Goal: Task Accomplishment & Management: Complete application form

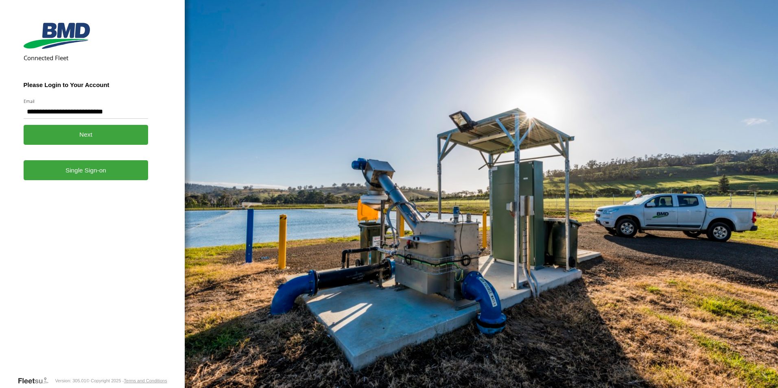
click at [113, 129] on button "Next" at bounding box center [86, 135] width 125 height 20
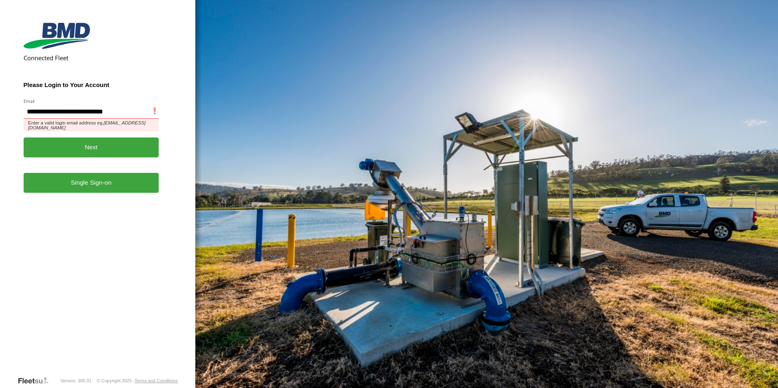
click at [127, 114] on input "**********" at bounding box center [92, 111] width 136 height 15
drag, startPoint x: 137, startPoint y: 108, endPoint x: 0, endPoint y: 113, distance: 136.9
click at [0, 113] on html "**********" at bounding box center [389, 194] width 778 height 388
click at [52, 118] on input "Email" at bounding box center [92, 111] width 136 height 15
click at [64, 105] on input "Email" at bounding box center [92, 111] width 136 height 15
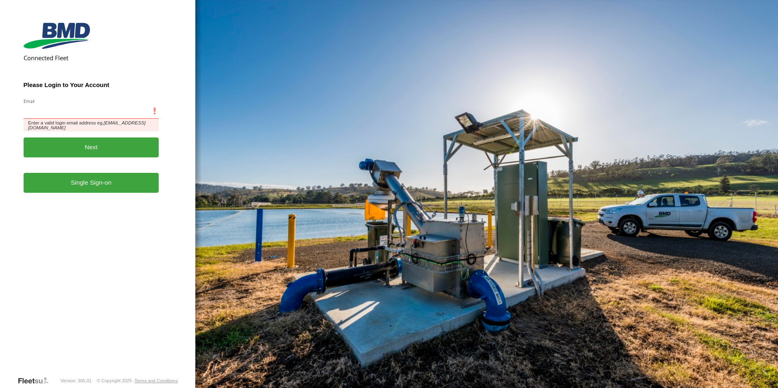
click at [66, 109] on input "Email" at bounding box center [92, 111] width 136 height 15
click at [45, 112] on input "Email" at bounding box center [92, 111] width 136 height 15
click at [72, 112] on input "Email" at bounding box center [92, 111] width 136 height 15
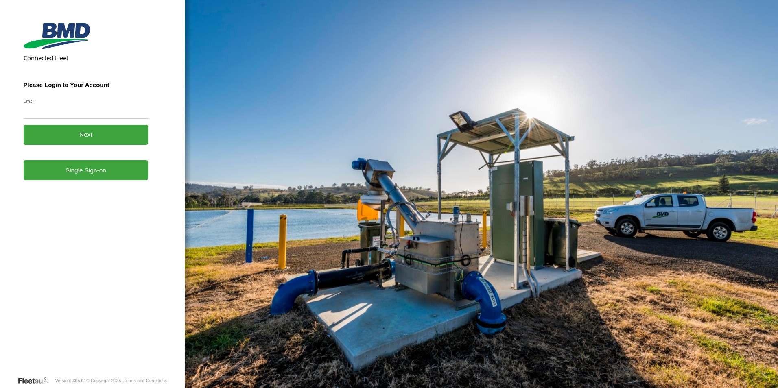
drag, startPoint x: 101, startPoint y: 302, endPoint x: 68, endPoint y: 169, distance: 136.6
click at [101, 300] on form "Connected Fleet Please Login to Your Account Email Enter a valid login email ad…" at bounding box center [93, 198] width 138 height 357
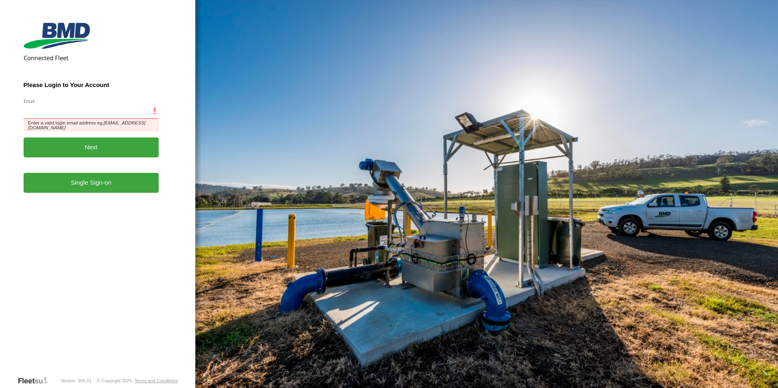
click at [77, 111] on input "Email" at bounding box center [92, 111] width 136 height 15
click at [93, 113] on input "Email" at bounding box center [92, 111] width 136 height 15
click at [91, 113] on input "Email" at bounding box center [92, 111] width 136 height 15
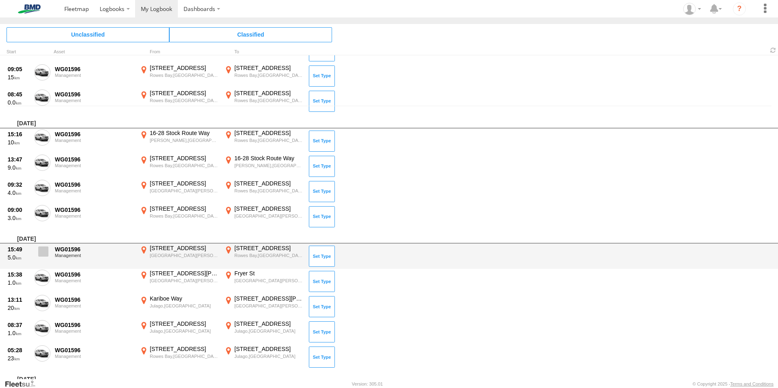
scroll to position [259, 0]
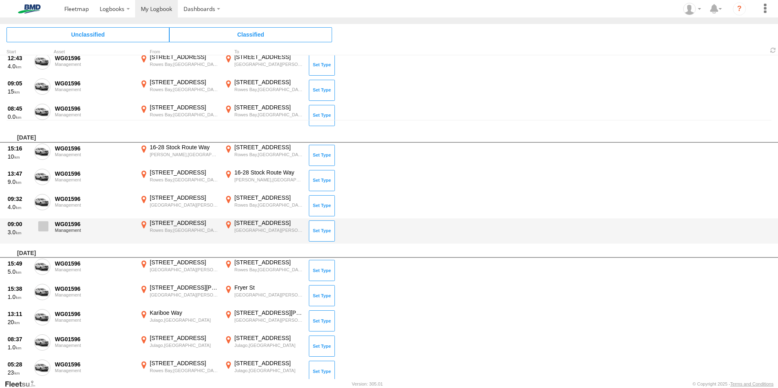
click at [43, 230] on span at bounding box center [43, 226] width 10 height 10
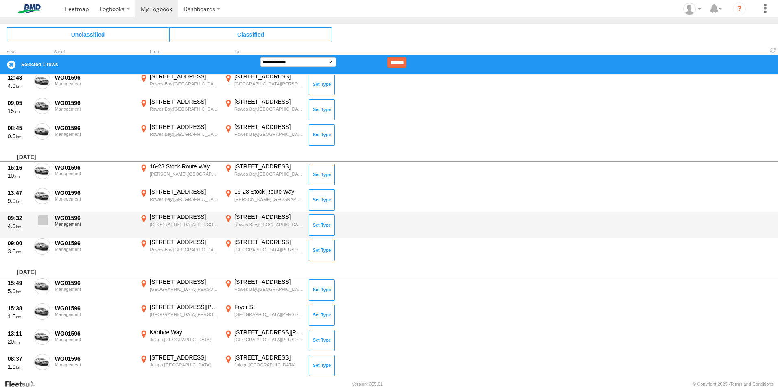
click at [40, 218] on span at bounding box center [43, 220] width 10 height 10
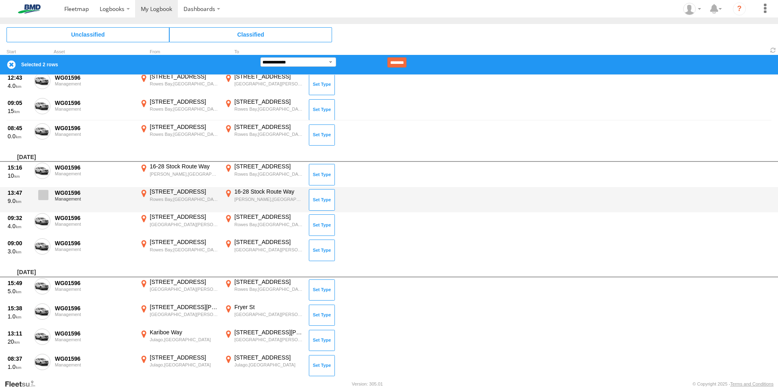
click at [39, 194] on span at bounding box center [43, 195] width 10 height 10
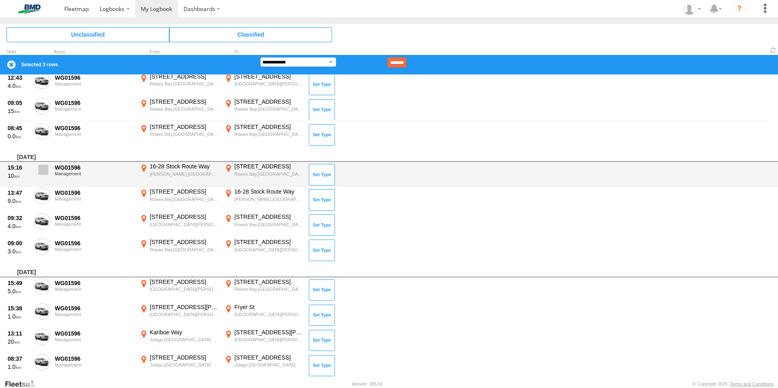
click at [38, 167] on label at bounding box center [42, 172] width 16 height 19
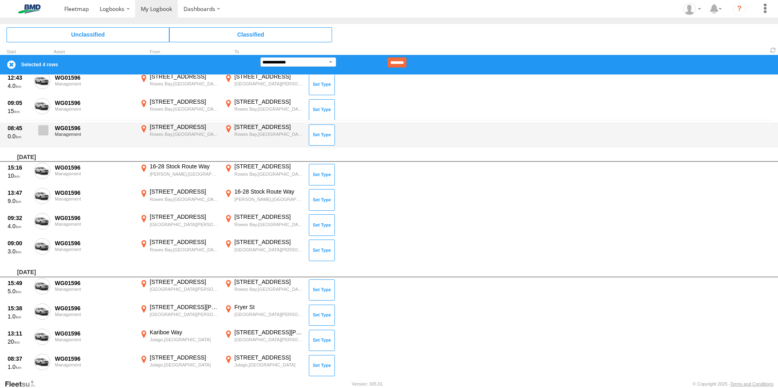
click at [40, 131] on span at bounding box center [43, 130] width 10 height 10
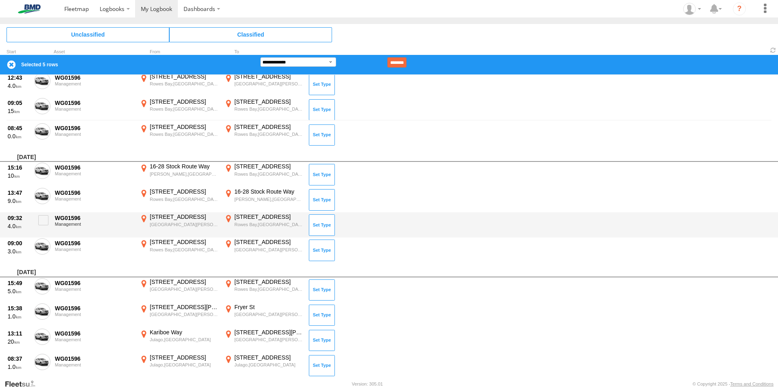
scroll to position [137, 0]
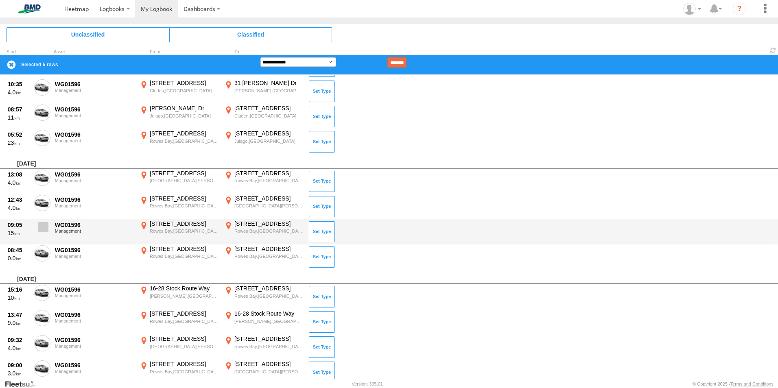
drag, startPoint x: 40, startPoint y: 230, endPoint x: 42, endPoint y: 208, distance: 22.0
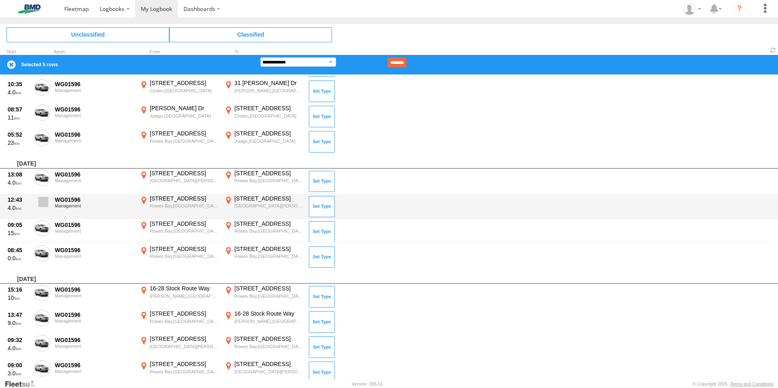
click at [0, 0] on span at bounding box center [0, 0] width 0 height 0
click at [42, 204] on span at bounding box center [43, 202] width 10 height 10
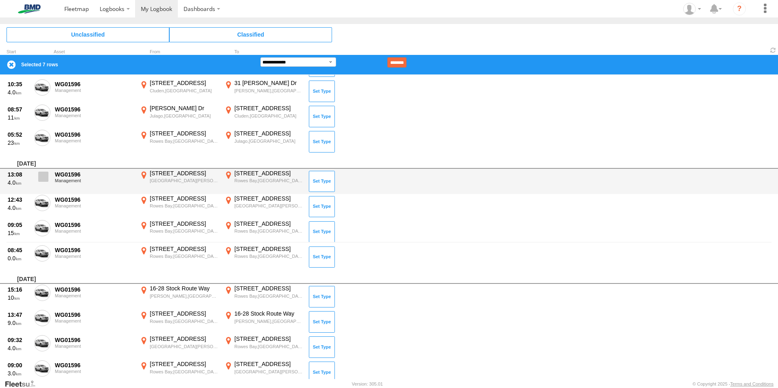
click at [42, 179] on span at bounding box center [43, 177] width 10 height 10
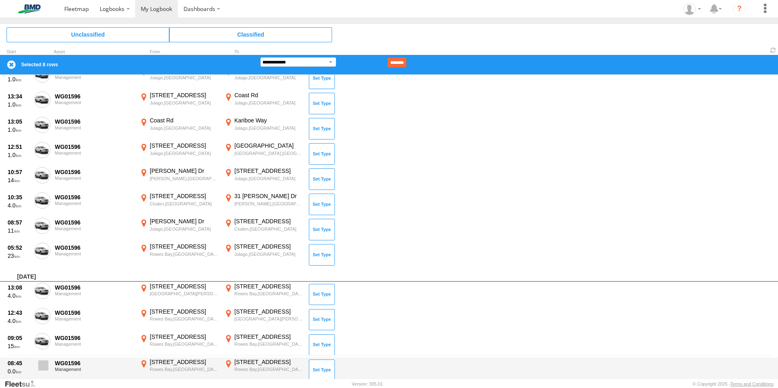
scroll to position [0, 0]
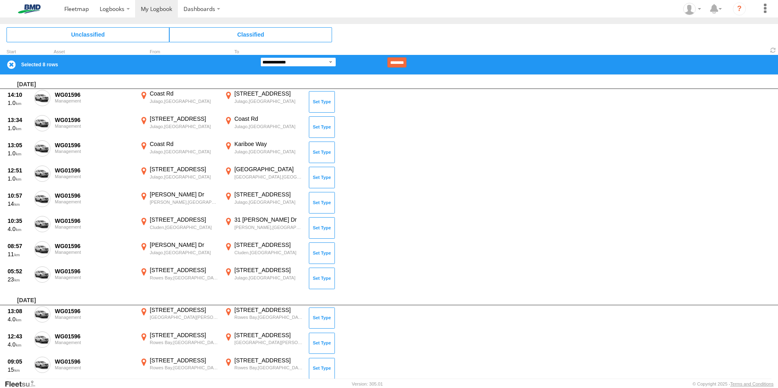
click at [305, 64] on select "**********" at bounding box center [299, 61] width 76 height 9
click at [261, 57] on select "**********" at bounding box center [299, 61] width 76 height 9
click at [407, 61] on input "********" at bounding box center [397, 62] width 19 height 10
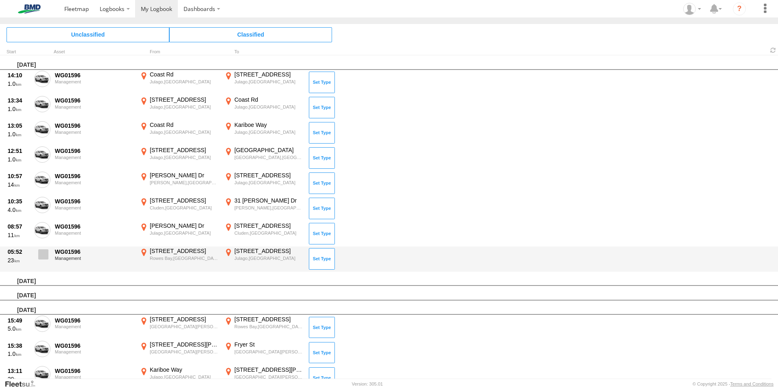
click at [40, 257] on span at bounding box center [43, 255] width 10 height 10
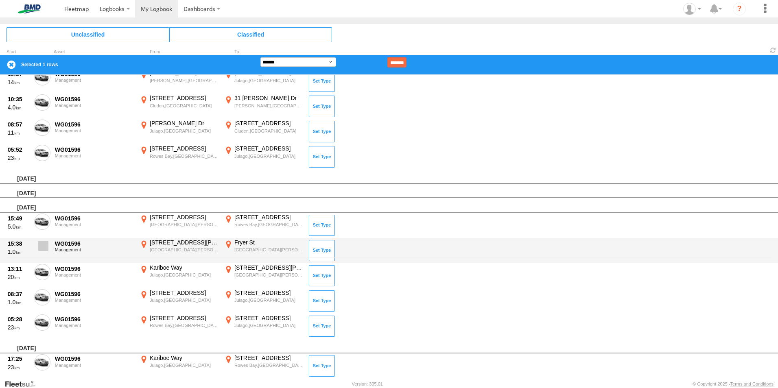
scroll to position [122, 0]
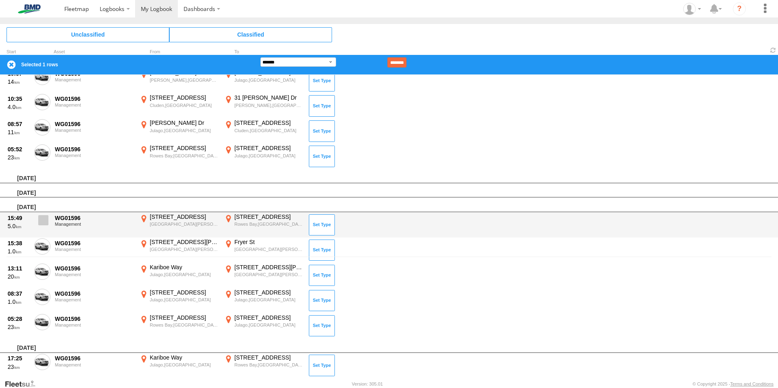
click at [42, 224] on span at bounding box center [43, 220] width 10 height 10
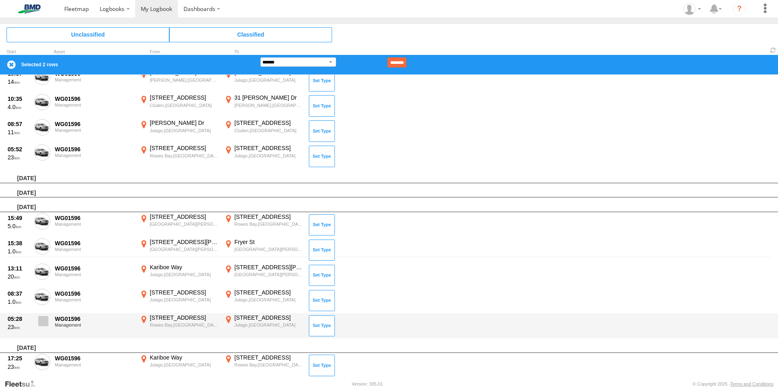
click at [40, 322] on span at bounding box center [43, 321] width 10 height 10
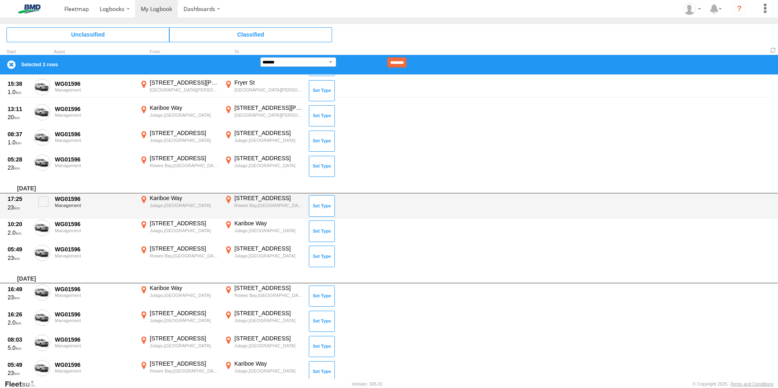
scroll to position [285, 0]
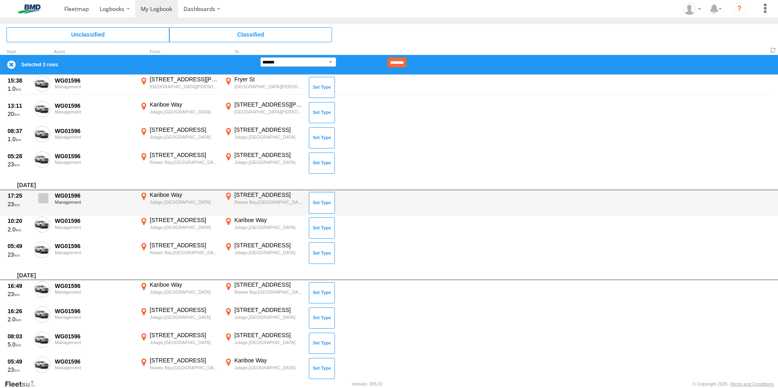
click at [46, 195] on span at bounding box center [43, 198] width 10 height 10
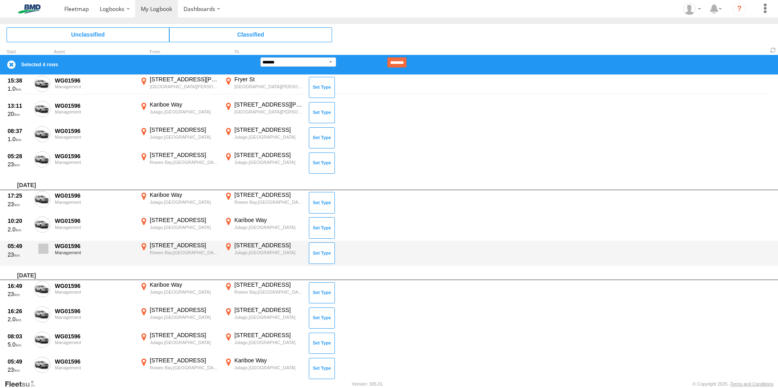
click at [44, 250] on span at bounding box center [43, 249] width 10 height 10
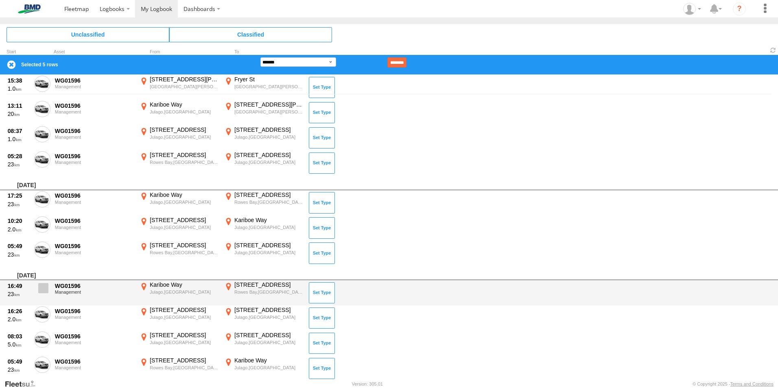
click at [41, 292] on span at bounding box center [43, 288] width 10 height 10
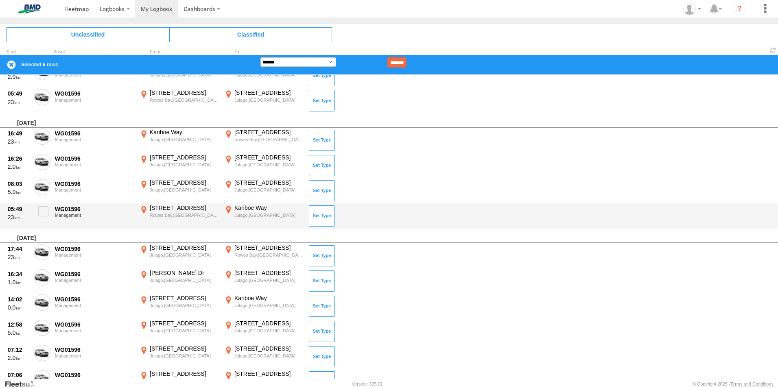
scroll to position [448, 0]
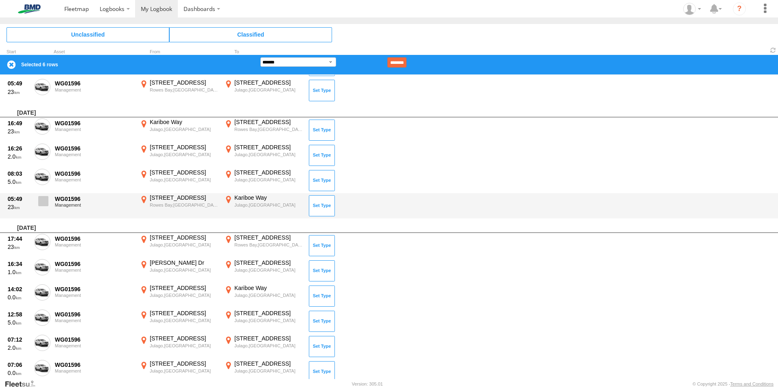
click at [42, 203] on span at bounding box center [43, 201] width 10 height 10
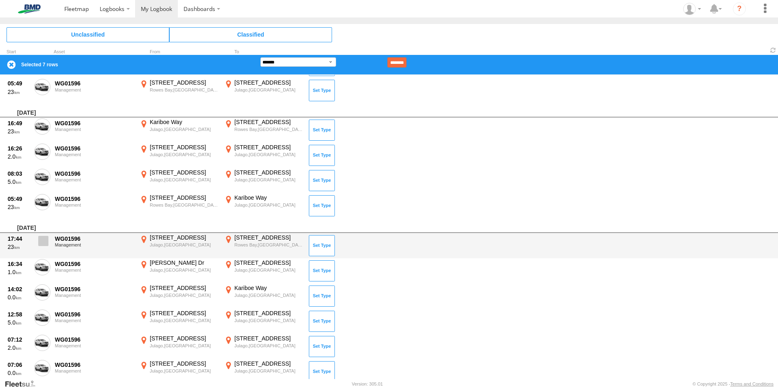
click at [38, 246] on label at bounding box center [42, 243] width 16 height 19
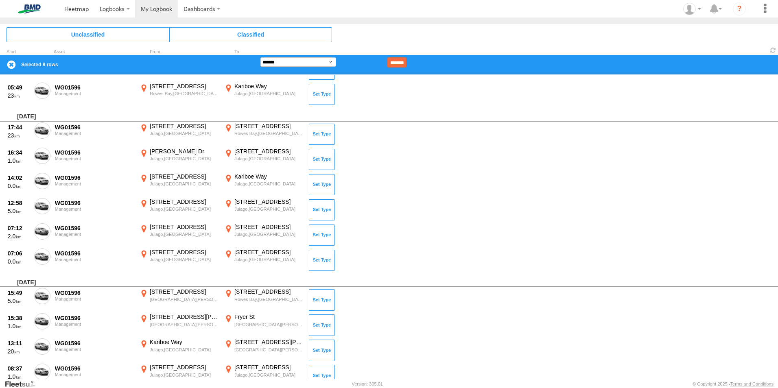
scroll to position [611, 0]
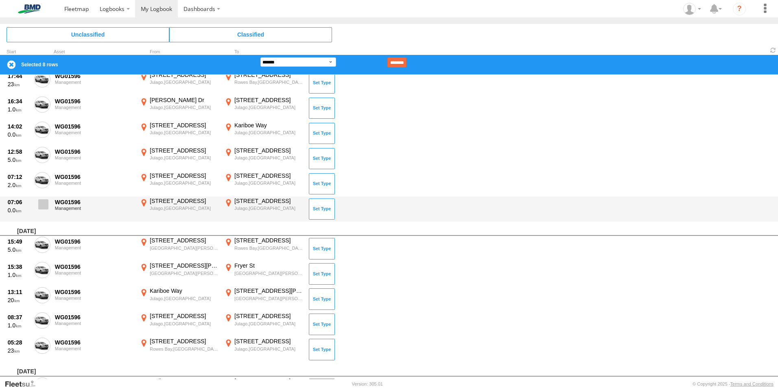
click at [41, 204] on span at bounding box center [43, 204] width 10 height 10
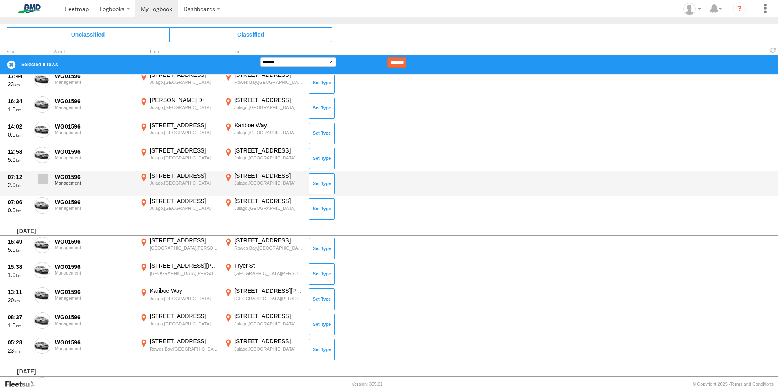
click at [43, 182] on span at bounding box center [43, 179] width 10 height 10
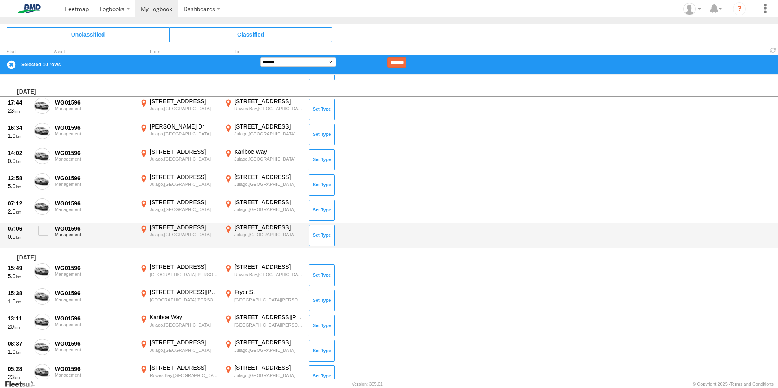
scroll to position [570, 0]
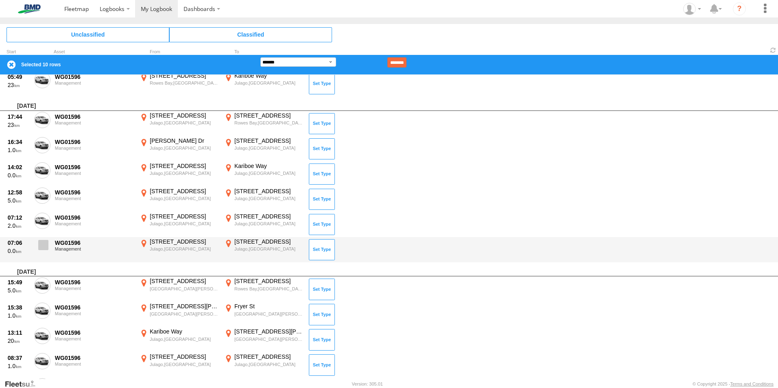
click at [45, 246] on span at bounding box center [43, 245] width 10 height 10
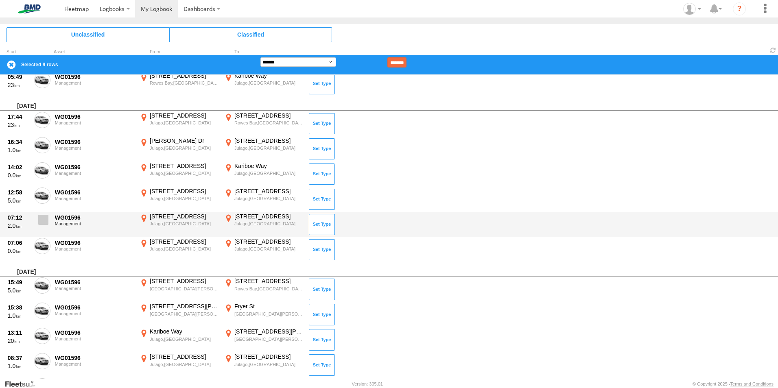
click at [45, 219] on span at bounding box center [43, 220] width 10 height 10
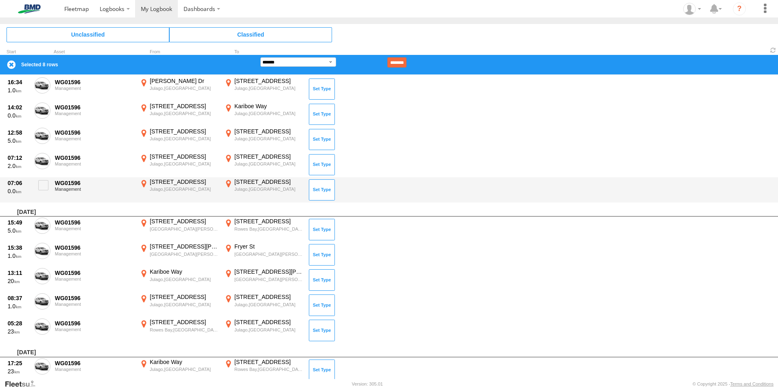
scroll to position [651, 0]
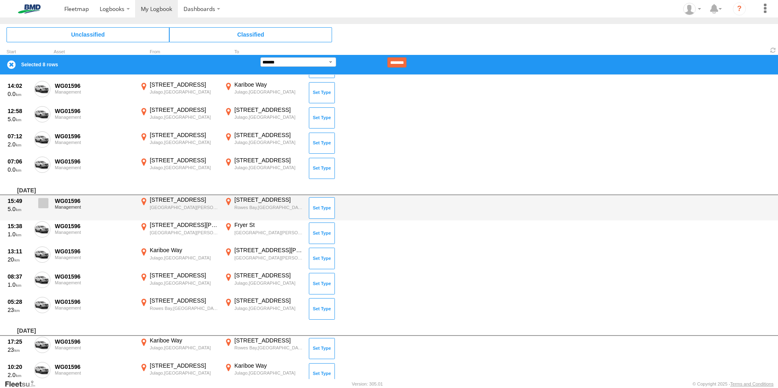
click at [42, 203] on span at bounding box center [43, 203] width 10 height 10
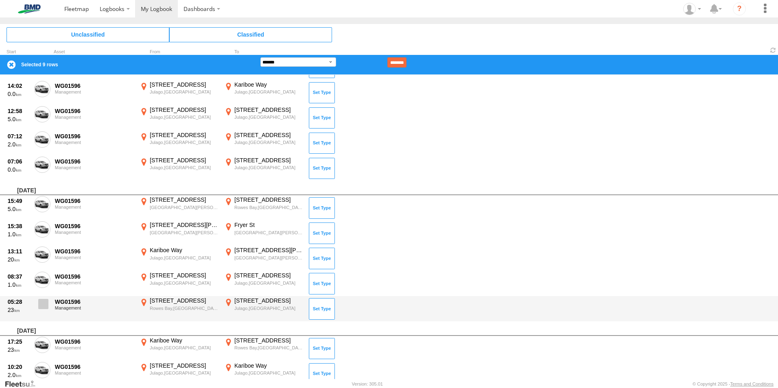
click at [43, 305] on span at bounding box center [43, 304] width 10 height 10
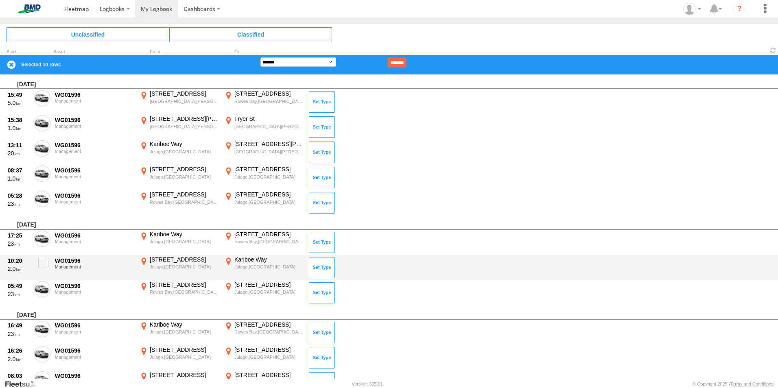
scroll to position [773, 0]
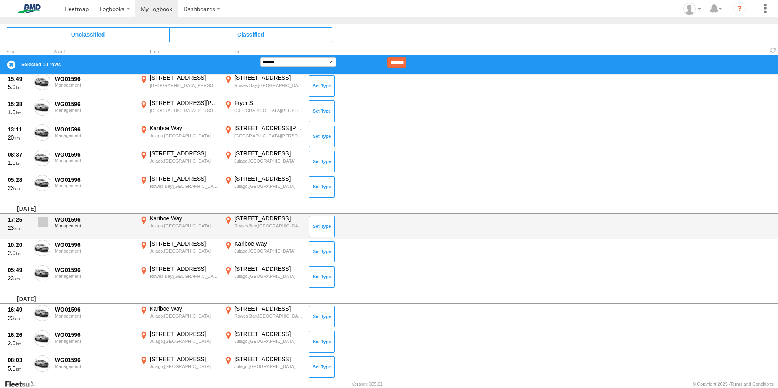
click at [45, 226] on span at bounding box center [43, 222] width 10 height 10
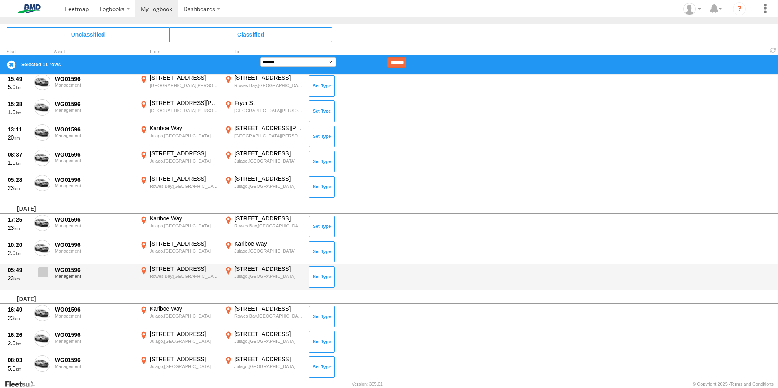
click at [43, 274] on span at bounding box center [43, 272] width 10 height 10
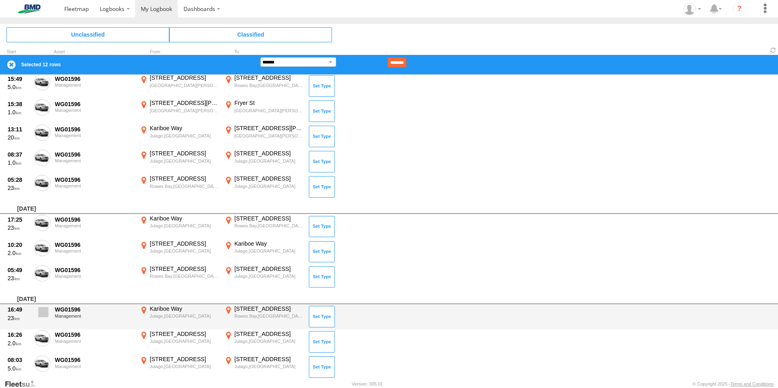
click at [42, 314] on span at bounding box center [43, 312] width 10 height 10
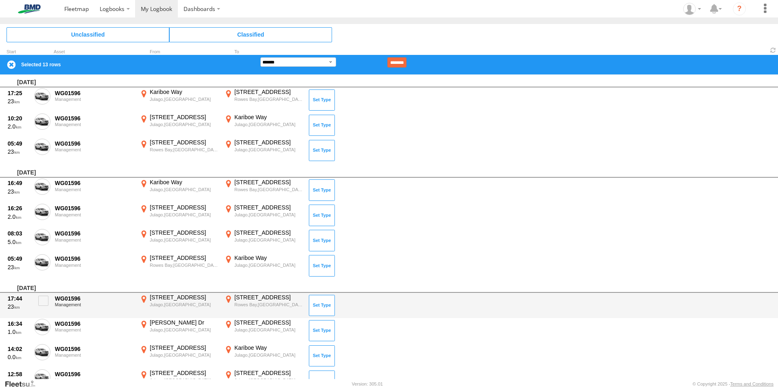
scroll to position [936, 0]
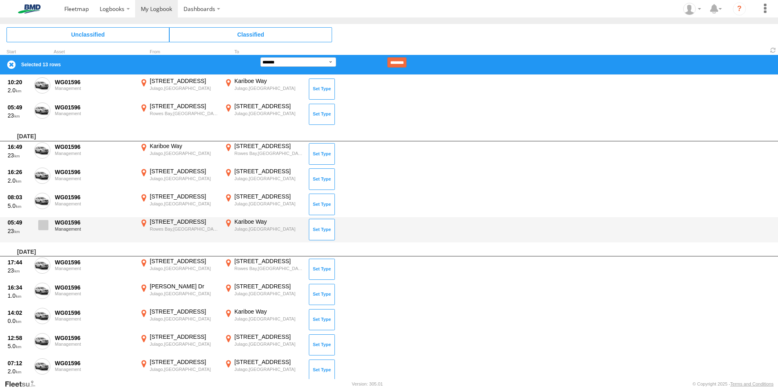
click at [41, 230] on label at bounding box center [42, 227] width 16 height 19
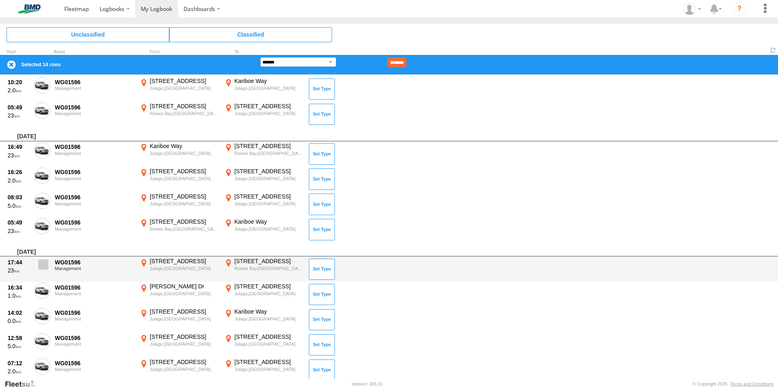
click at [44, 269] on span at bounding box center [43, 265] width 10 height 10
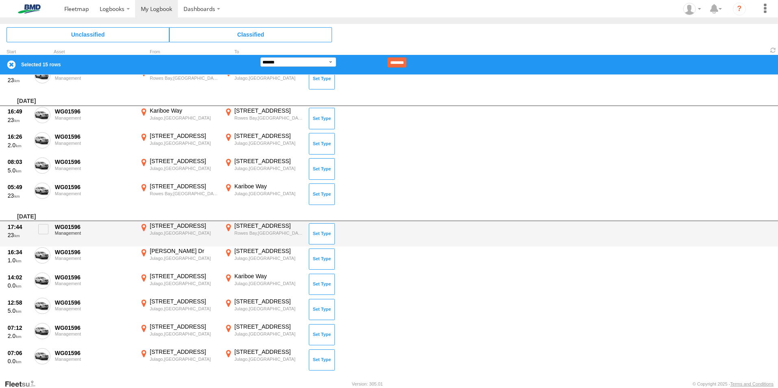
scroll to position [1013, 0]
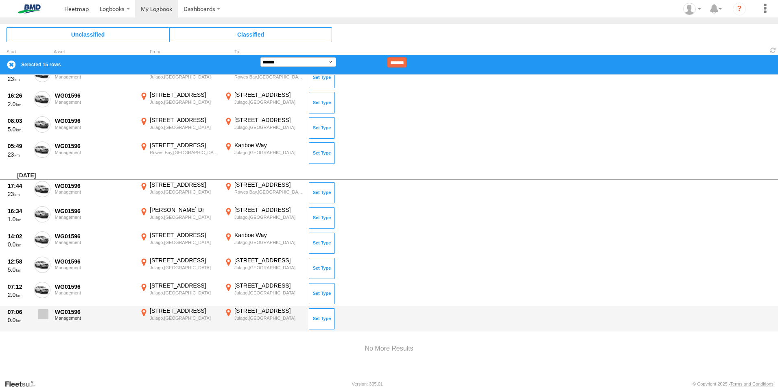
click at [38, 319] on span at bounding box center [43, 314] width 10 height 10
click at [45, 313] on span at bounding box center [43, 314] width 10 height 10
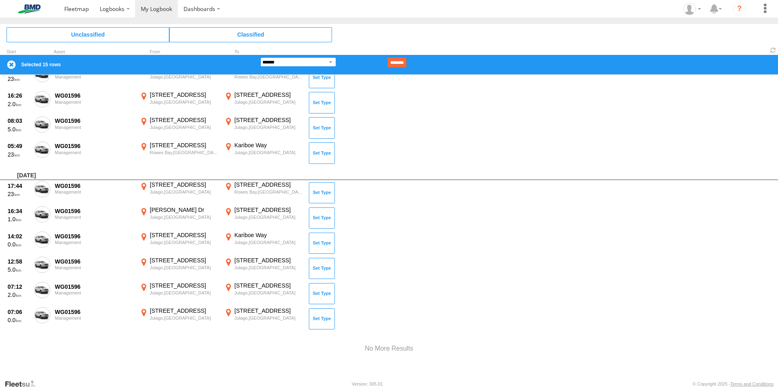
click at [324, 61] on select "**********" at bounding box center [299, 61] width 76 height 9
click at [261, 57] on select "**********" at bounding box center [299, 61] width 76 height 9
click at [407, 61] on input "********" at bounding box center [397, 62] width 19 height 10
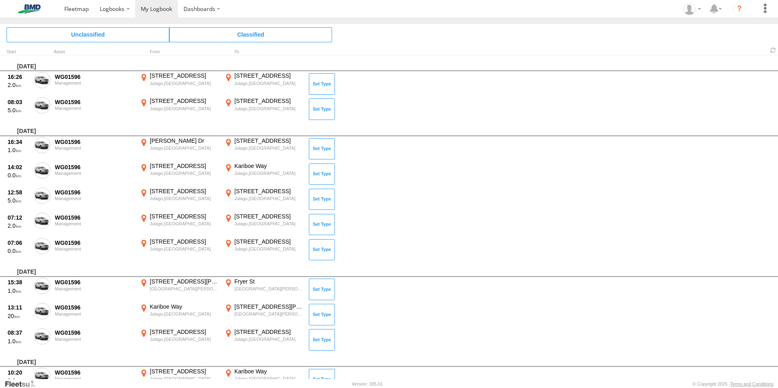
scroll to position [615, 0]
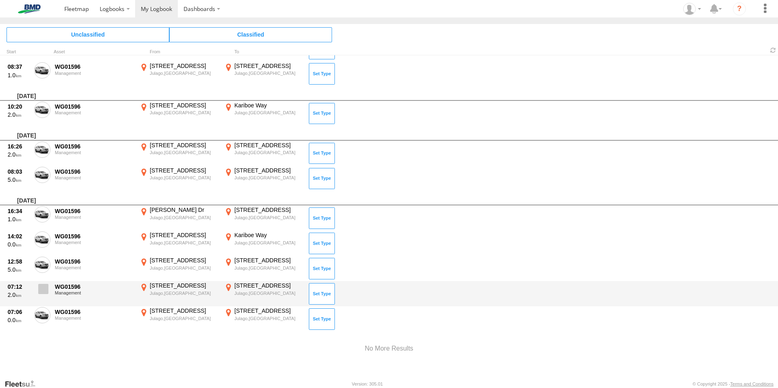
drag, startPoint x: 48, startPoint y: 316, endPoint x: 46, endPoint y: 305, distance: 11.1
click at [0, 0] on span at bounding box center [0, 0] width 0 height 0
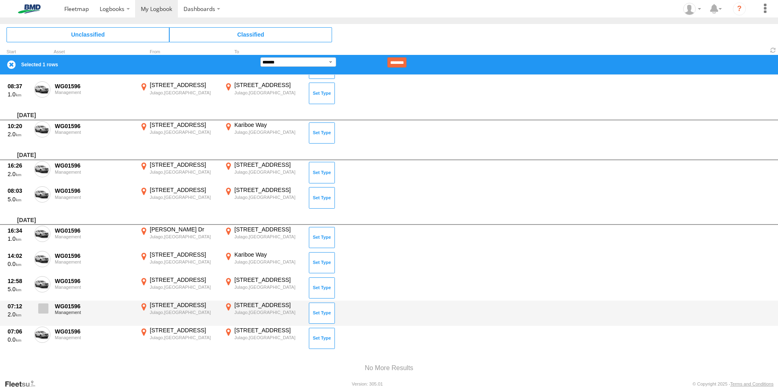
click at [44, 304] on span at bounding box center [43, 309] width 10 height 10
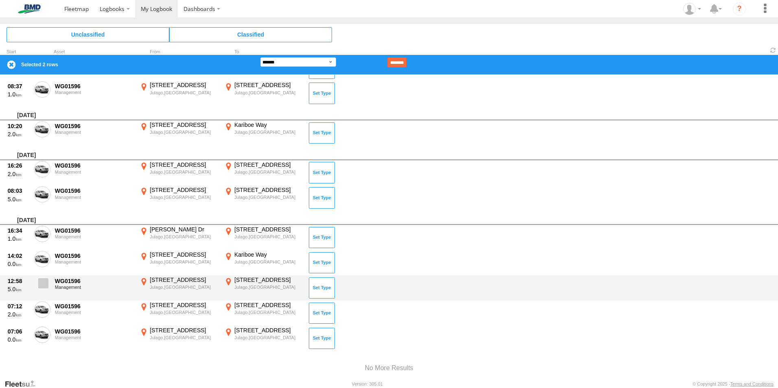
click at [44, 283] on span at bounding box center [43, 283] width 10 height 10
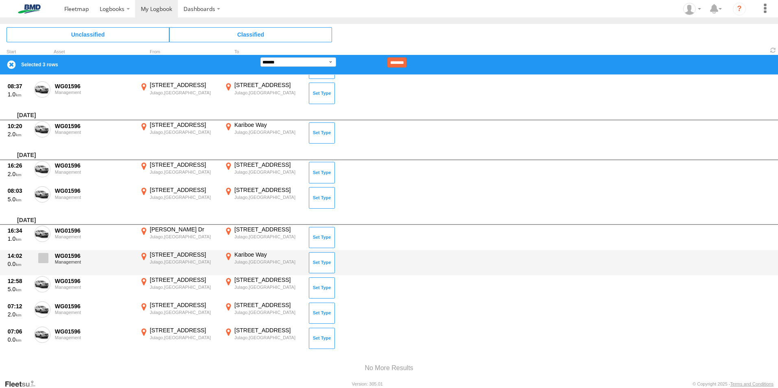
click at [42, 263] on span at bounding box center [43, 258] width 10 height 10
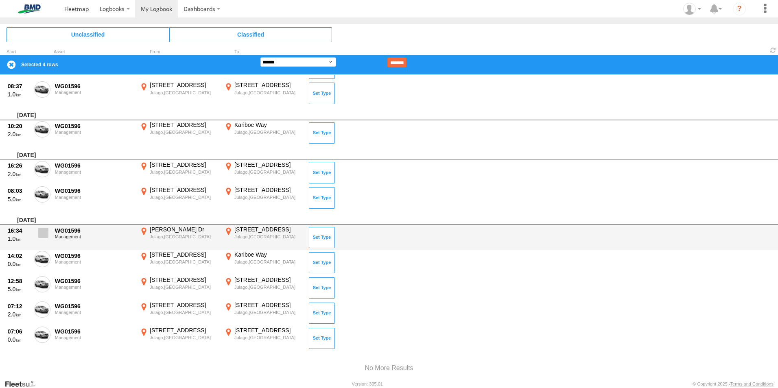
click at [45, 235] on span at bounding box center [43, 233] width 10 height 10
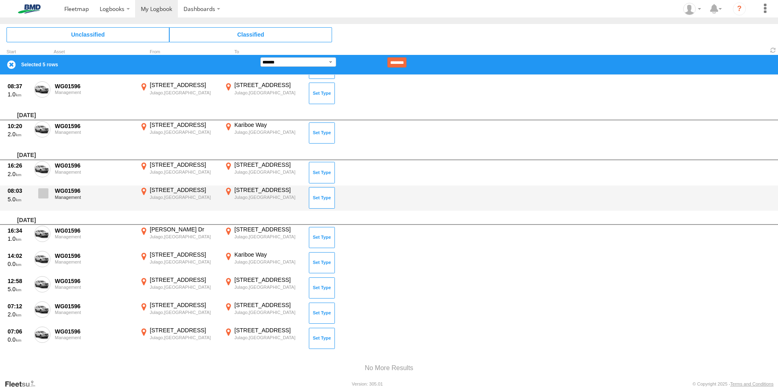
click at [40, 197] on span at bounding box center [43, 193] width 10 height 10
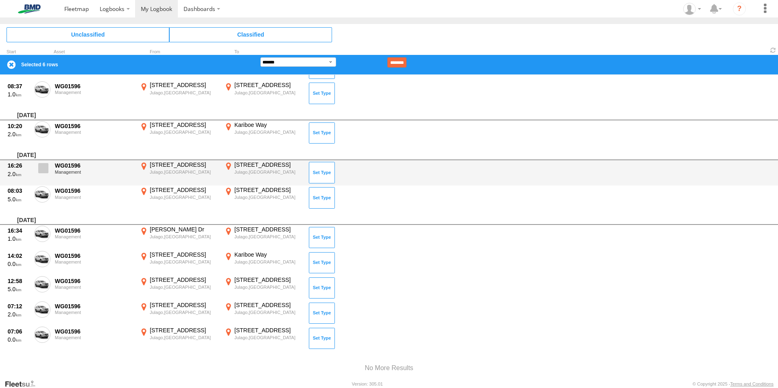
click at [37, 170] on label at bounding box center [42, 170] width 16 height 19
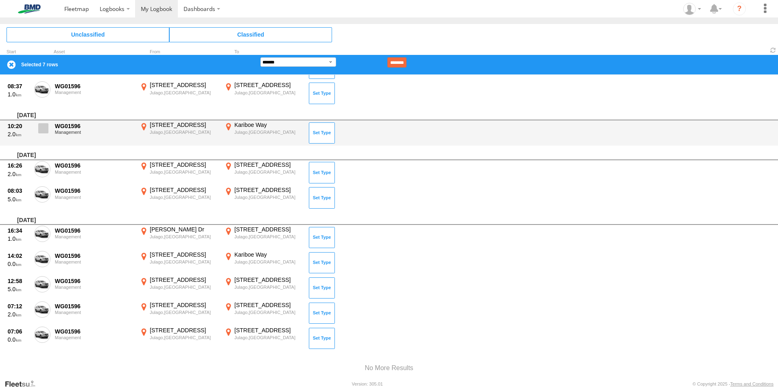
click at [43, 131] on span at bounding box center [43, 128] width 10 height 10
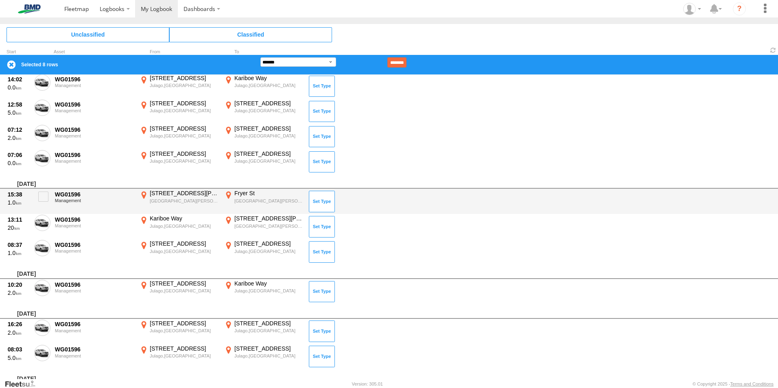
scroll to position [452, 0]
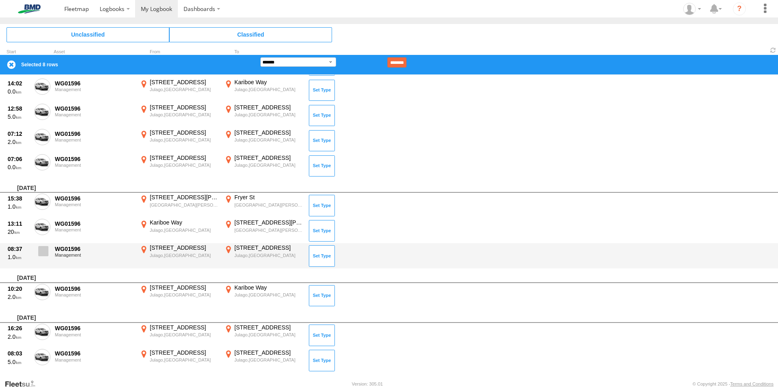
click at [42, 254] on span at bounding box center [43, 251] width 10 height 10
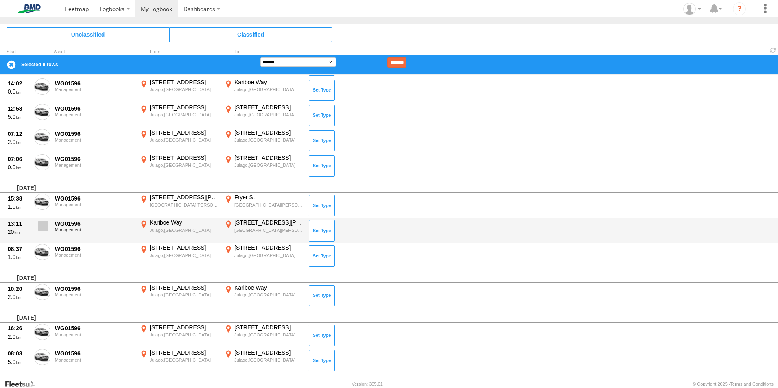
click at [43, 230] on span at bounding box center [43, 226] width 10 height 10
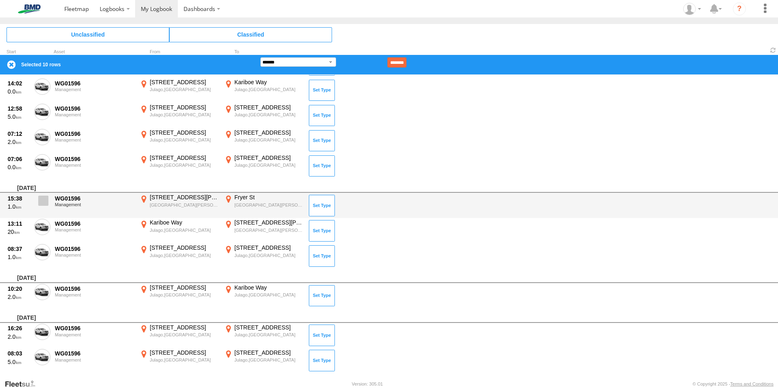
click at [43, 205] on span at bounding box center [43, 201] width 10 height 10
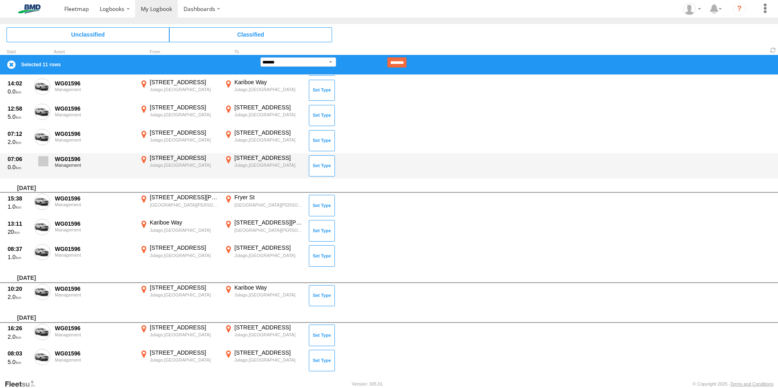
click at [42, 165] on span at bounding box center [43, 161] width 10 height 10
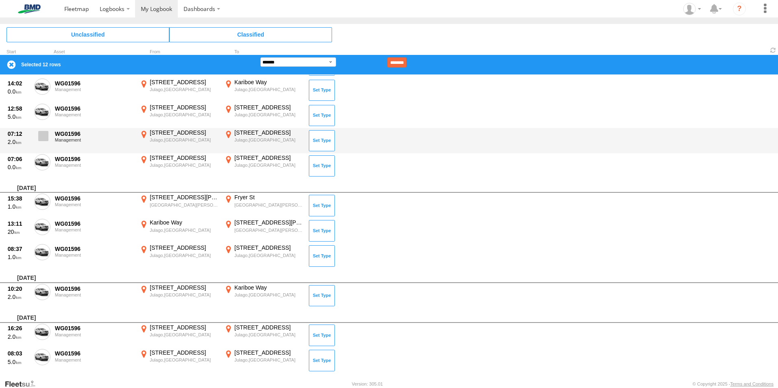
click at [41, 143] on label at bounding box center [42, 138] width 16 height 19
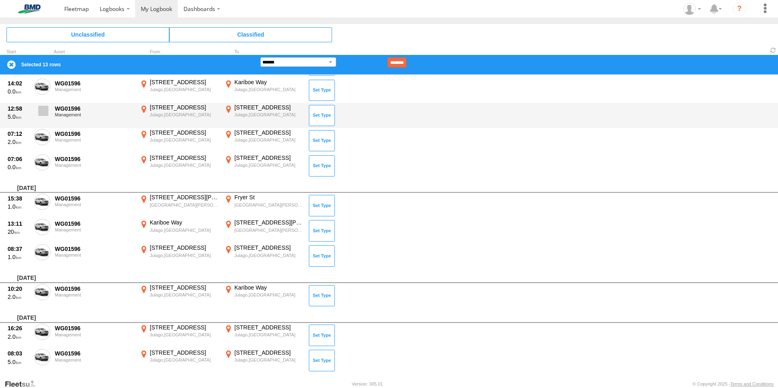
click at [45, 112] on span at bounding box center [43, 111] width 10 height 10
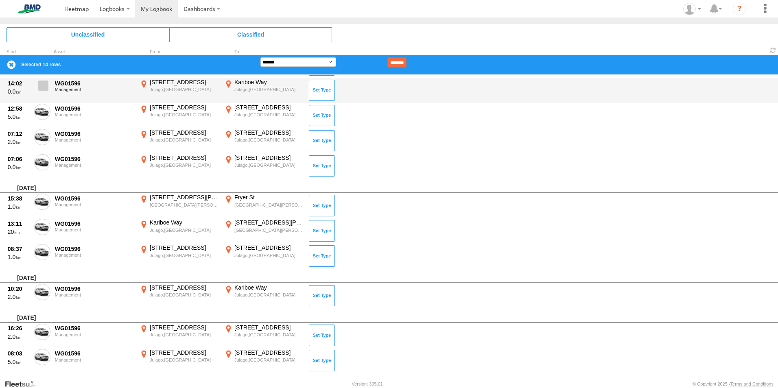
drag, startPoint x: 41, startPoint y: 77, endPoint x: 46, endPoint y: 88, distance: 12.0
click at [41, 78] on div "14:02 0.0 WG01596 Management 23 Whites Creek Rd Julago,QLD -19.36991 146.89842 …" at bounding box center [389, 90] width 778 height 25
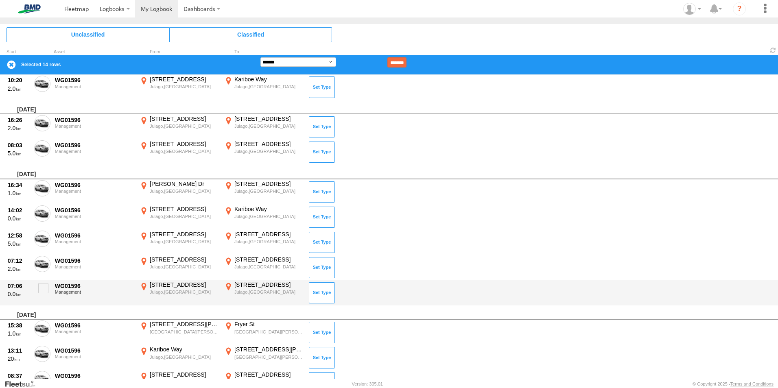
scroll to position [289, 0]
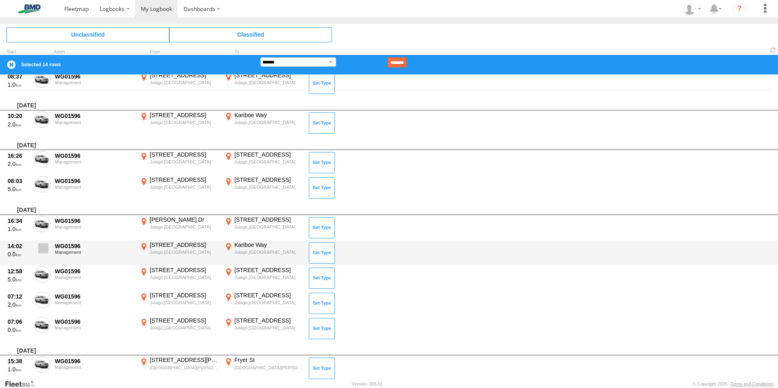
click at [46, 249] on span at bounding box center [43, 248] width 10 height 10
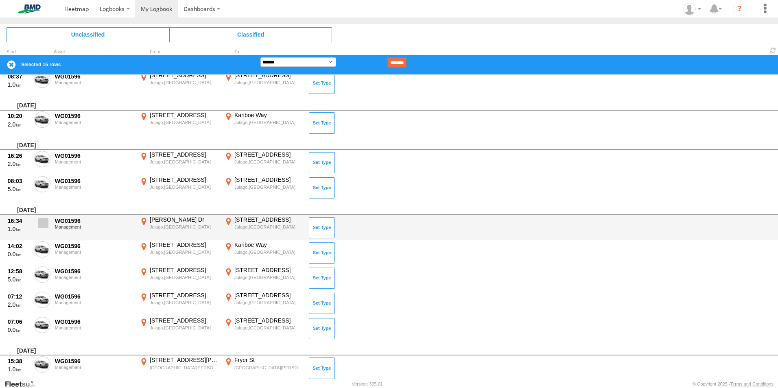
click at [48, 231] on label at bounding box center [42, 225] width 16 height 19
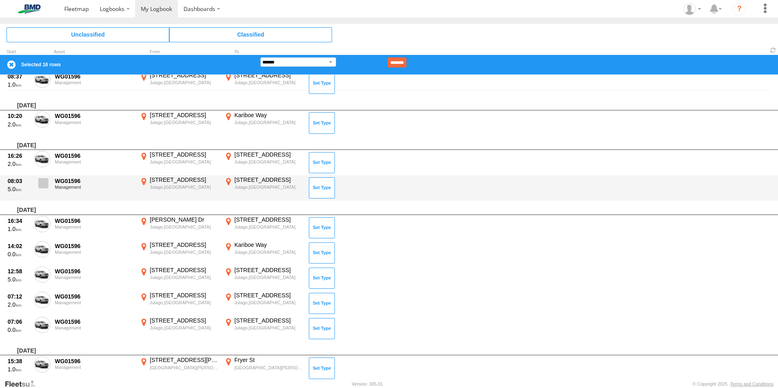
click at [44, 190] on label at bounding box center [42, 185] width 16 height 19
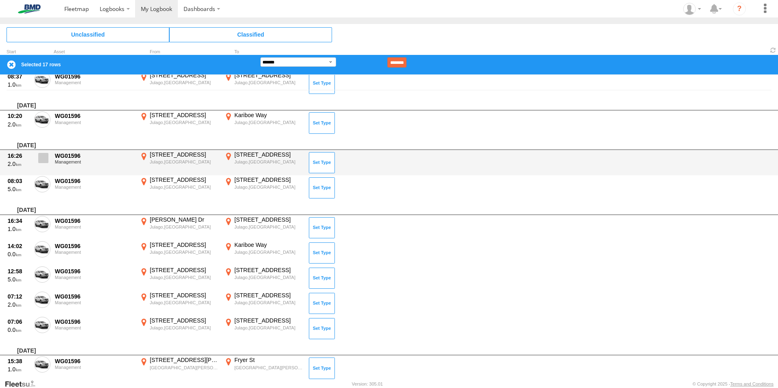
click at [44, 157] on span at bounding box center [43, 158] width 10 height 10
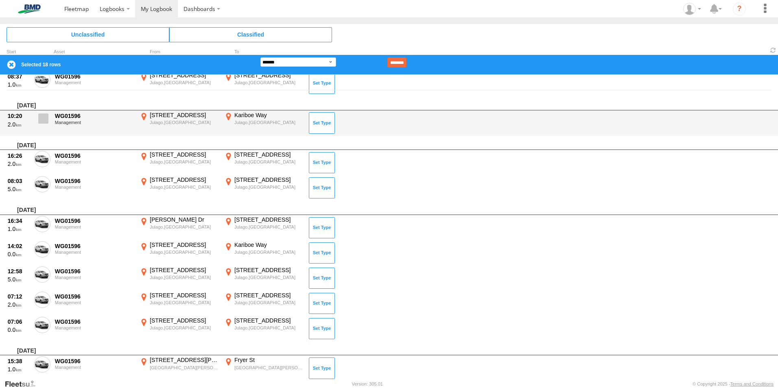
click at [46, 122] on span at bounding box center [43, 119] width 10 height 10
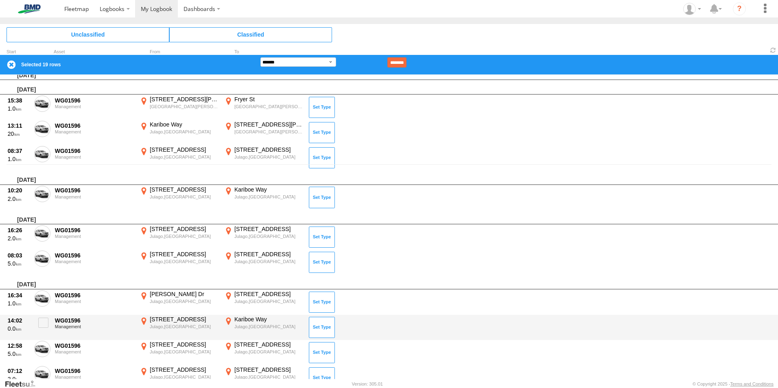
scroll to position [208, 0]
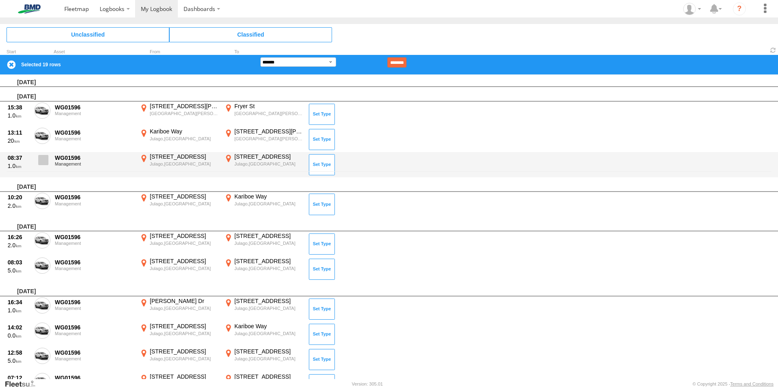
click at [44, 155] on span at bounding box center [43, 160] width 10 height 10
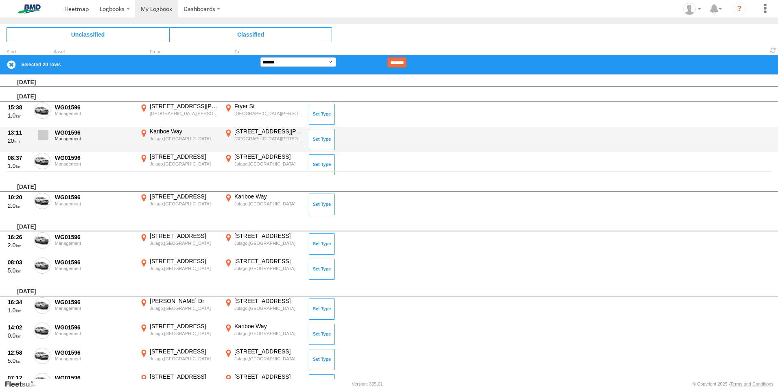
click at [44, 134] on span at bounding box center [43, 135] width 10 height 10
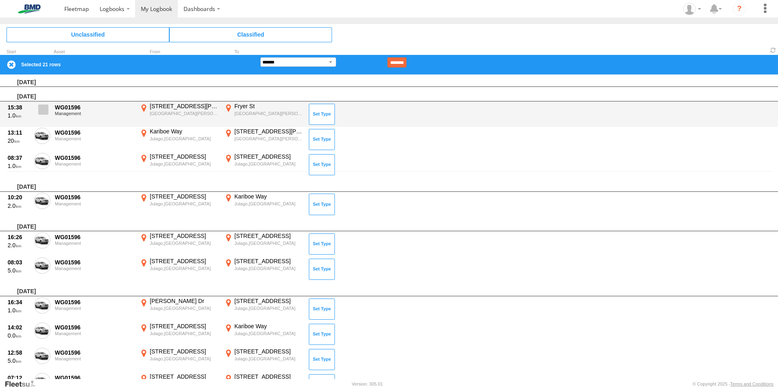
click at [42, 115] on span at bounding box center [43, 110] width 10 height 10
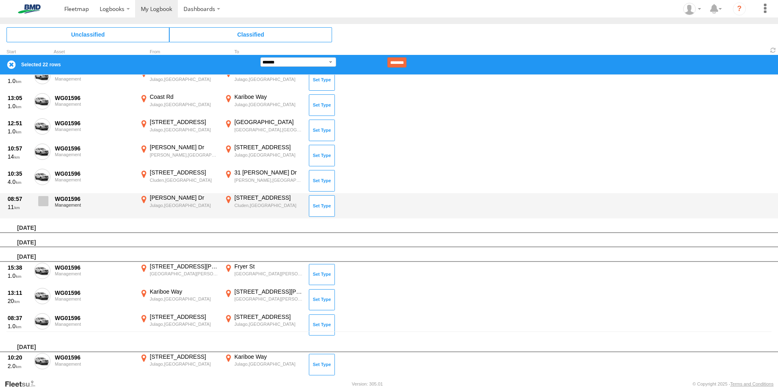
scroll to position [0, 0]
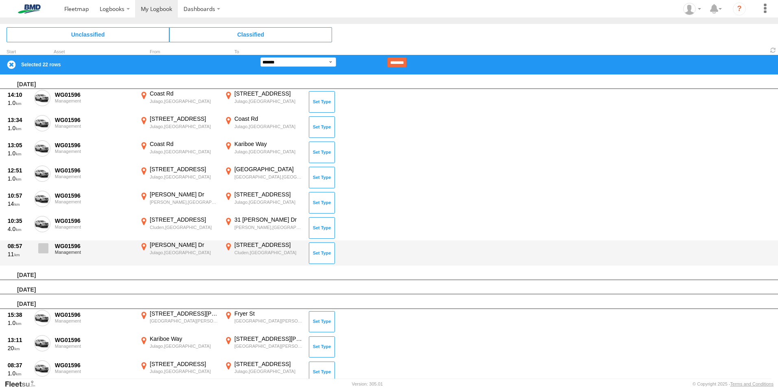
click at [39, 248] on span at bounding box center [43, 248] width 10 height 10
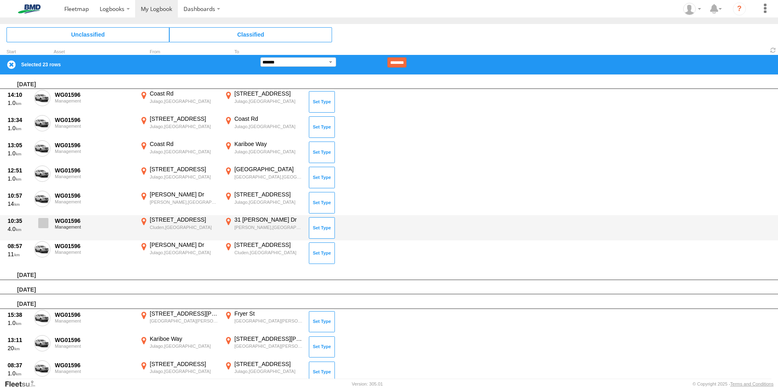
click at [42, 226] on span at bounding box center [43, 223] width 10 height 10
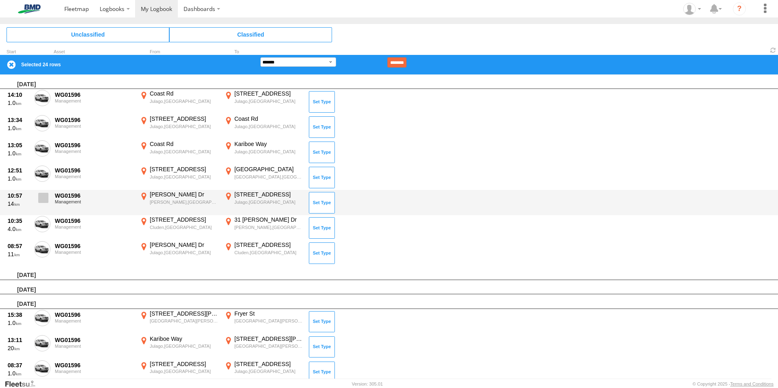
click at [45, 198] on span at bounding box center [43, 198] width 10 height 10
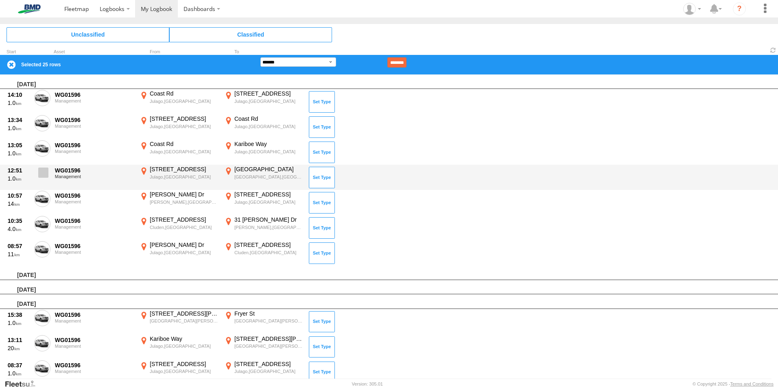
click at [43, 173] on span at bounding box center [43, 173] width 10 height 10
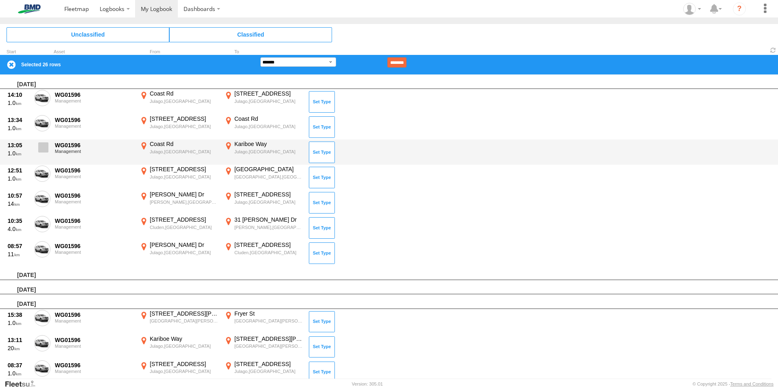
click at [42, 152] on span at bounding box center [43, 147] width 10 height 10
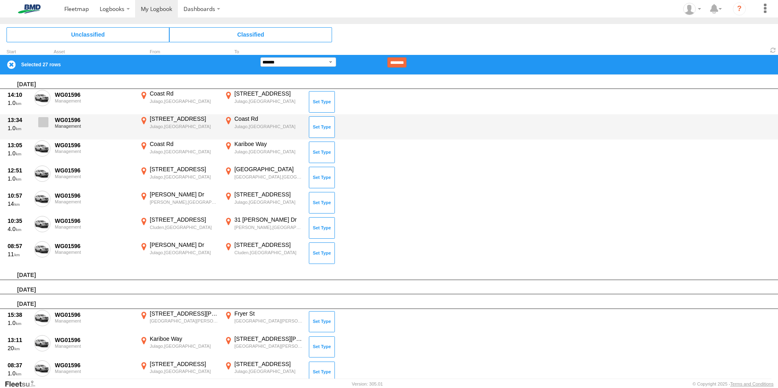
click at [42, 126] on span at bounding box center [43, 122] width 10 height 10
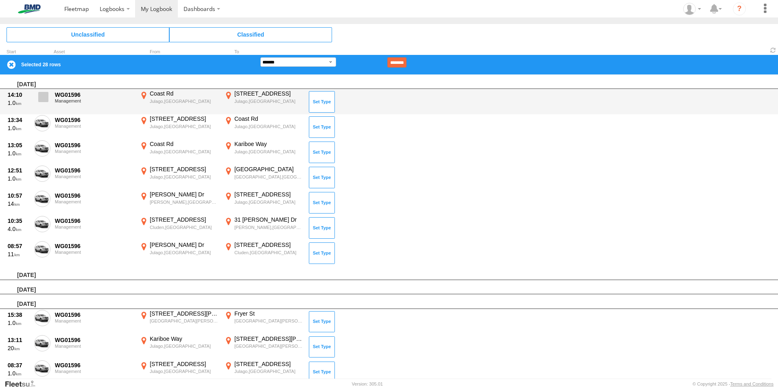
click at [43, 98] on span at bounding box center [43, 97] width 10 height 10
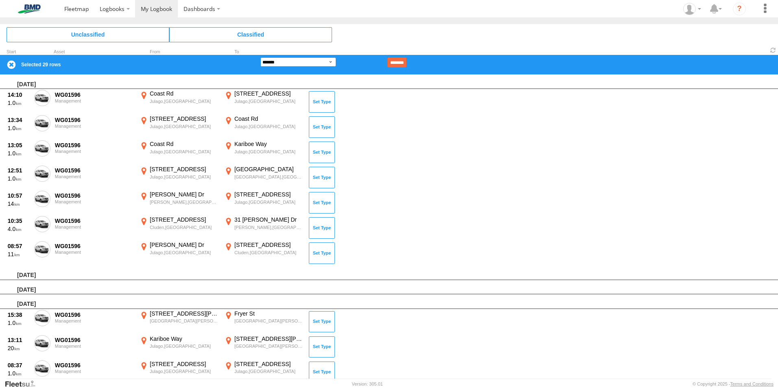
click at [306, 64] on select "**********" at bounding box center [299, 61] width 76 height 9
select select "**"
click at [261, 57] on select "**********" at bounding box center [299, 61] width 76 height 9
click at [407, 61] on input "********" at bounding box center [397, 62] width 19 height 10
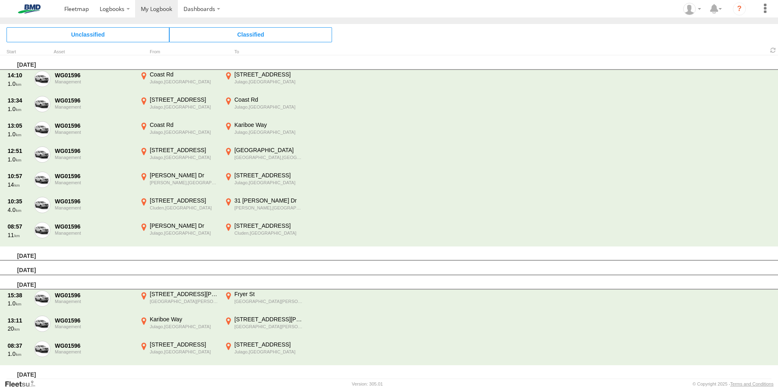
drag, startPoint x: 410, startPoint y: 69, endPoint x: 411, endPoint y: 57, distance: 12.6
click at [411, 57] on div "Monday, 11th August 2025" at bounding box center [389, 62] width 778 height 15
